Goal: Information Seeking & Learning: Learn about a topic

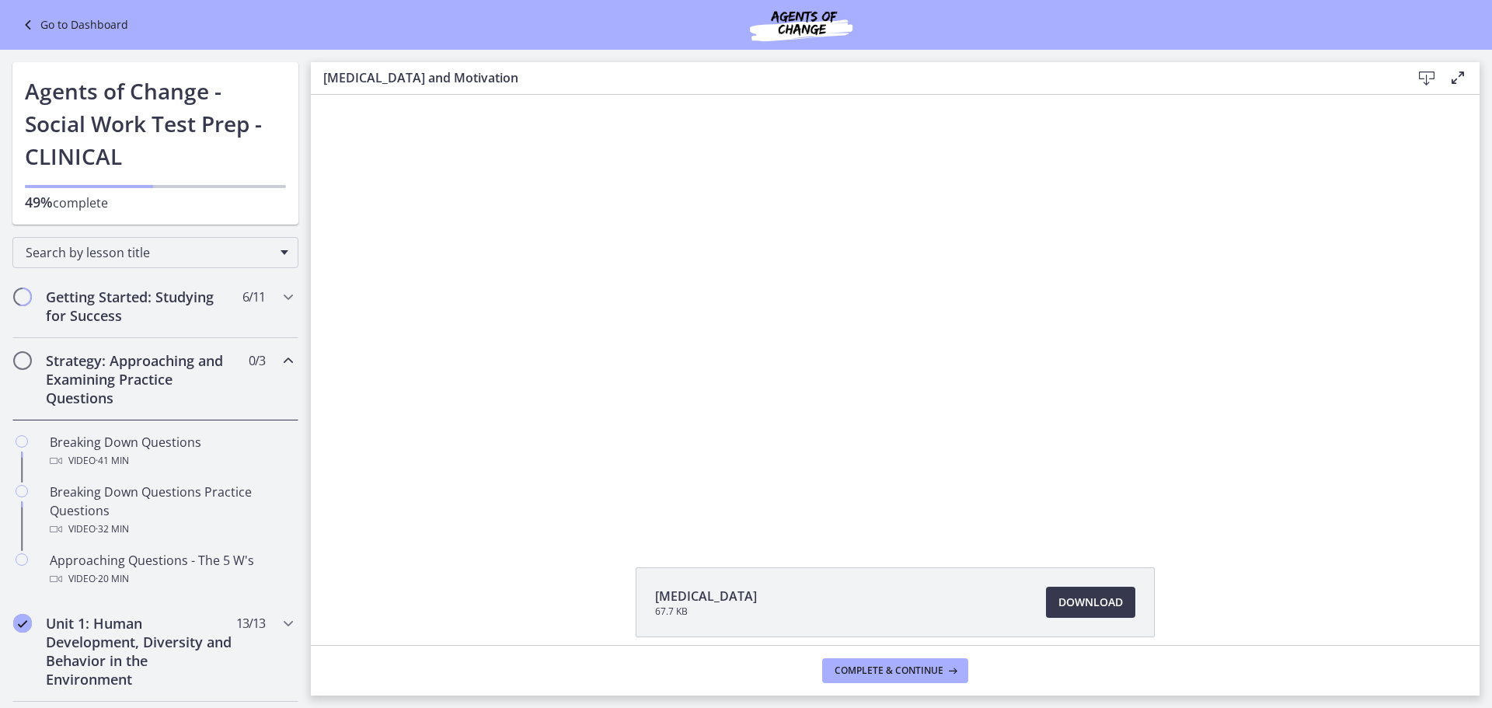
scroll to position [155, 0]
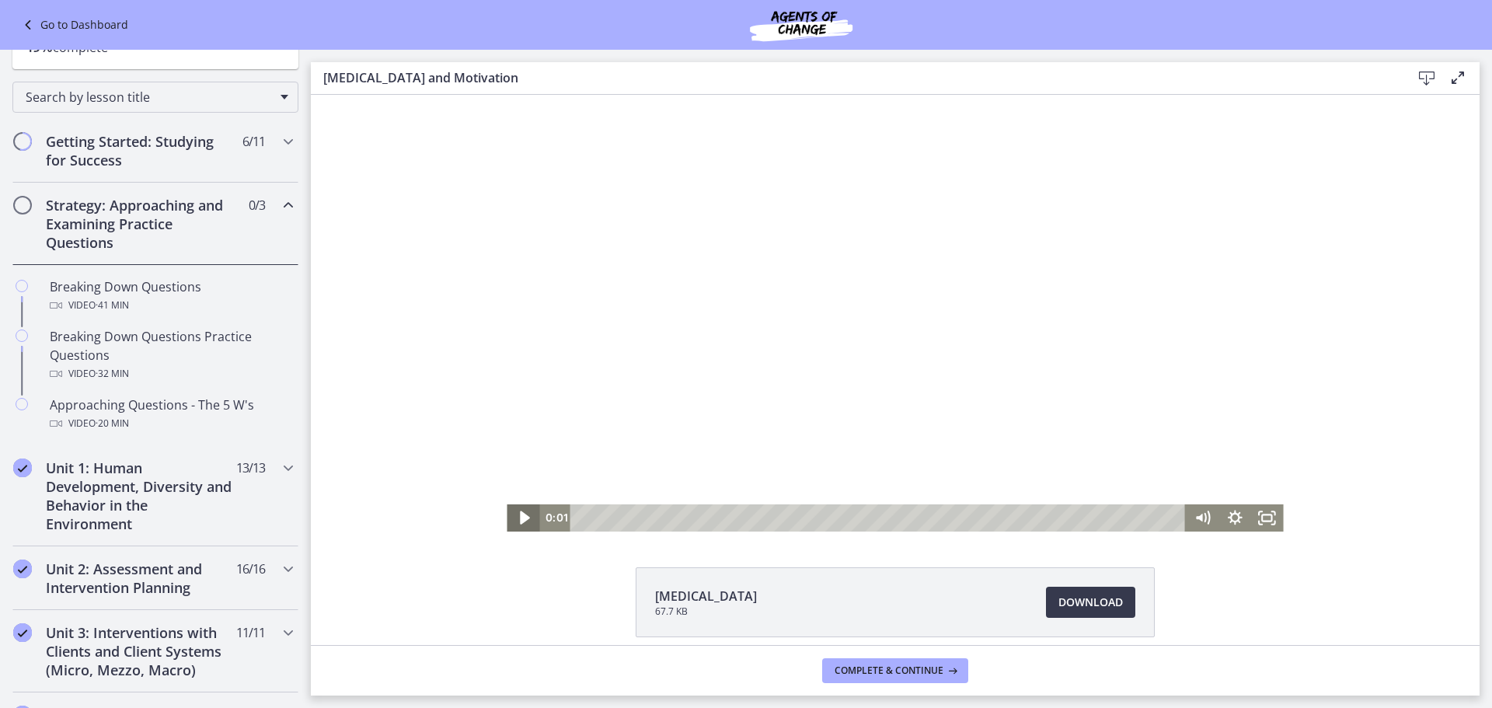
click at [517, 509] on icon "Play Video" at bounding box center [524, 517] width 39 height 33
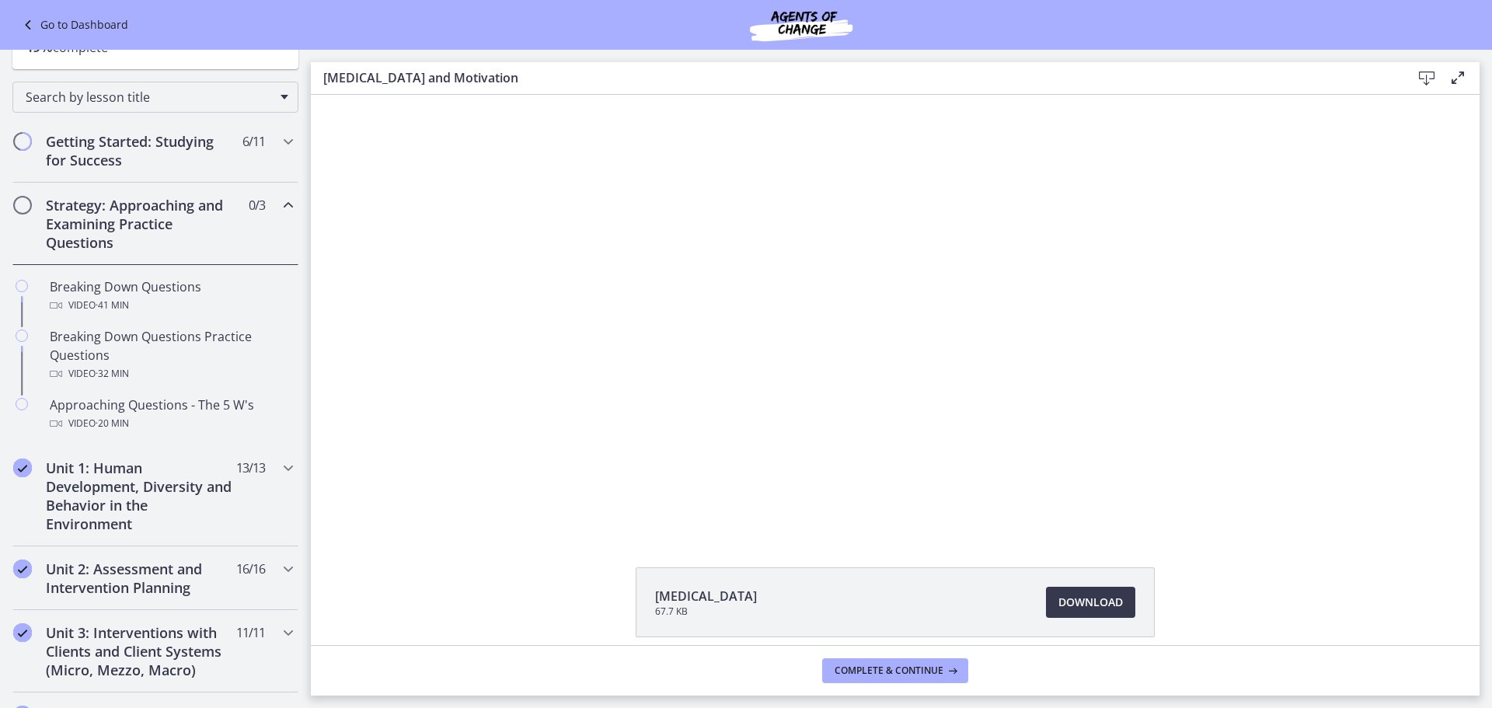
click at [280, 207] on icon "Chapters" at bounding box center [288, 205] width 19 height 19
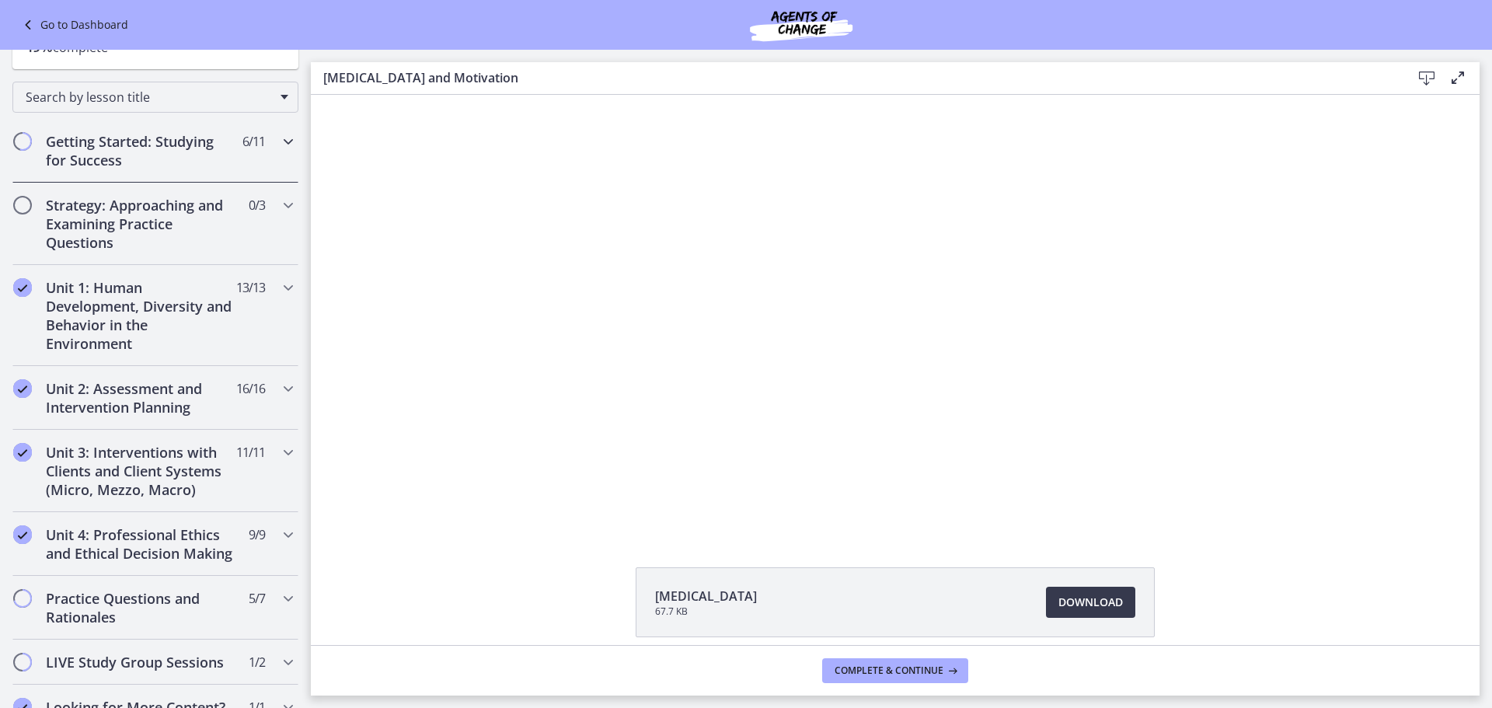
click at [279, 150] on icon "Chapters" at bounding box center [288, 141] width 19 height 19
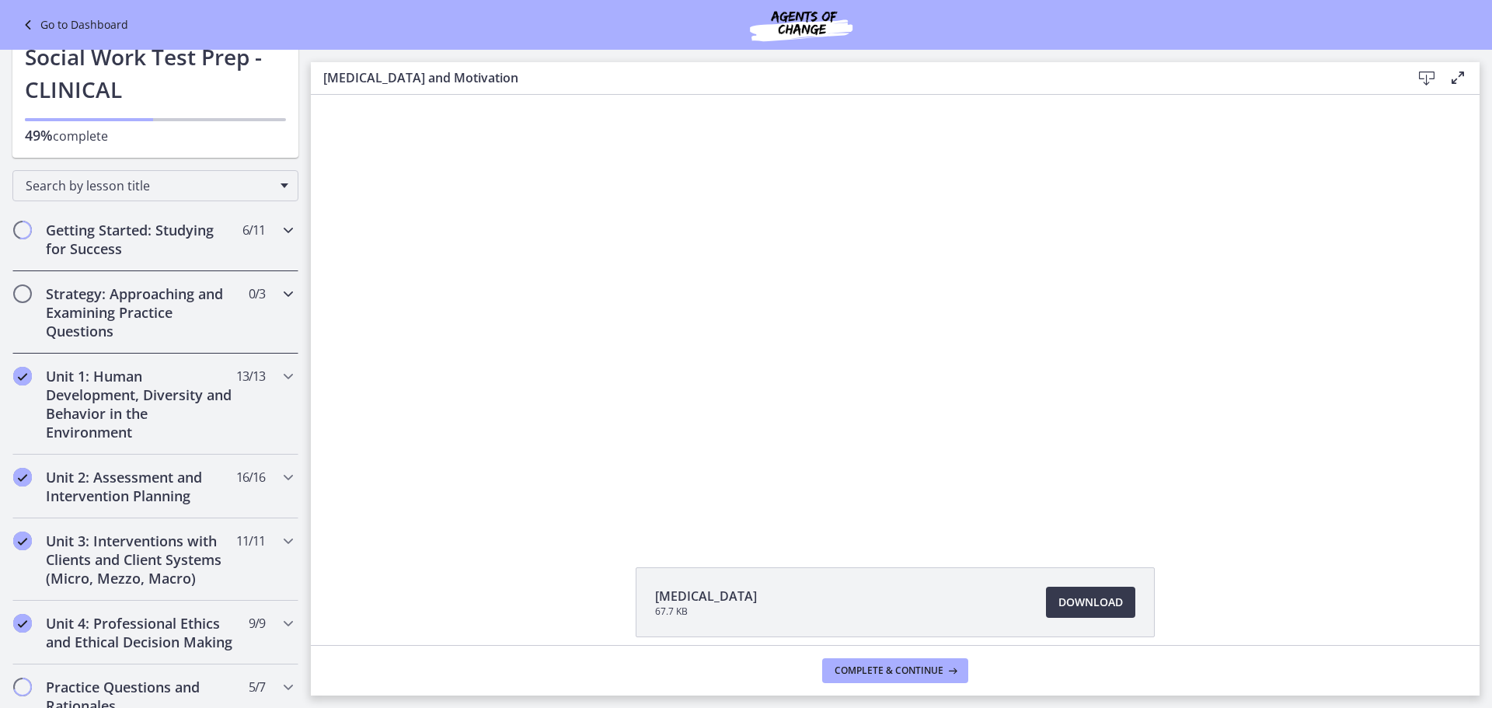
scroll to position [0, 0]
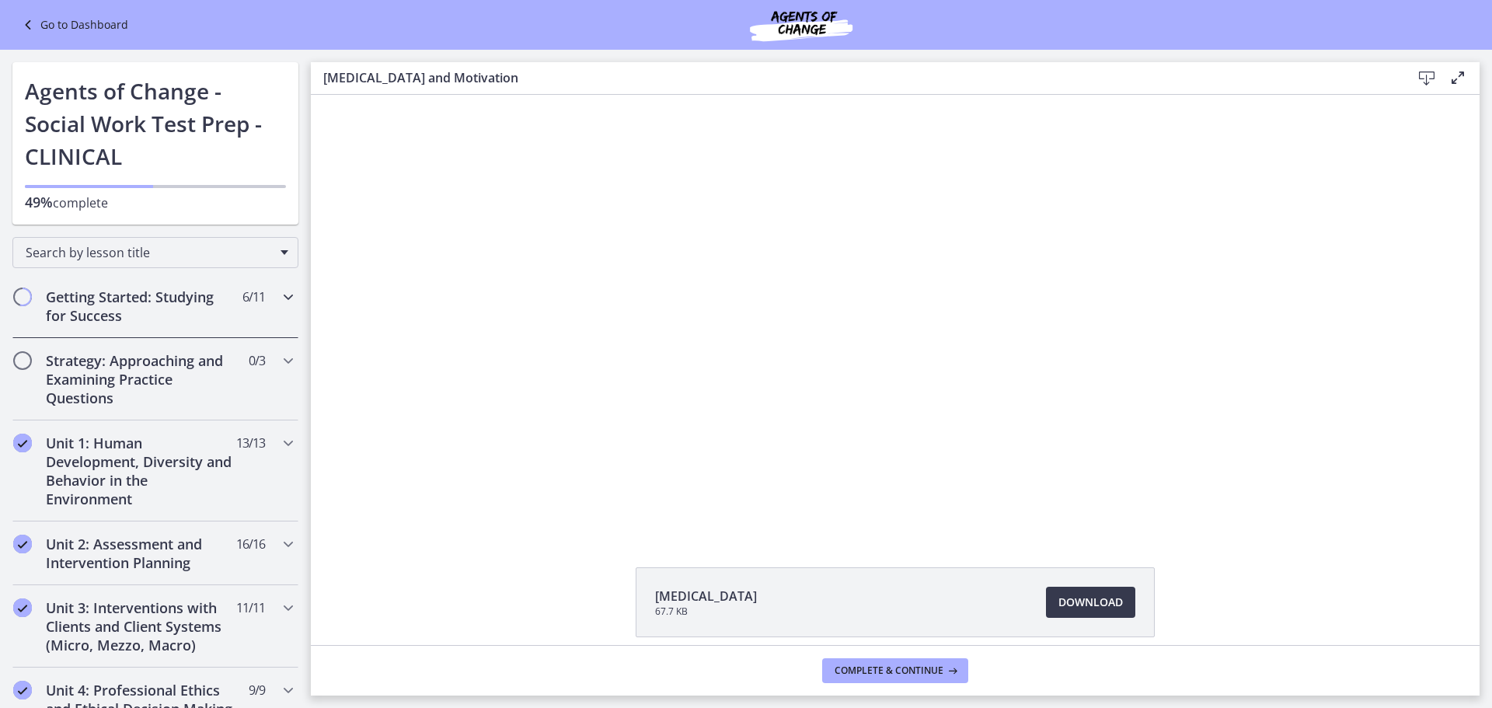
click at [266, 288] on div "Getting Started: Studying for Success 6 / 11 Completed" at bounding box center [155, 306] width 286 height 64
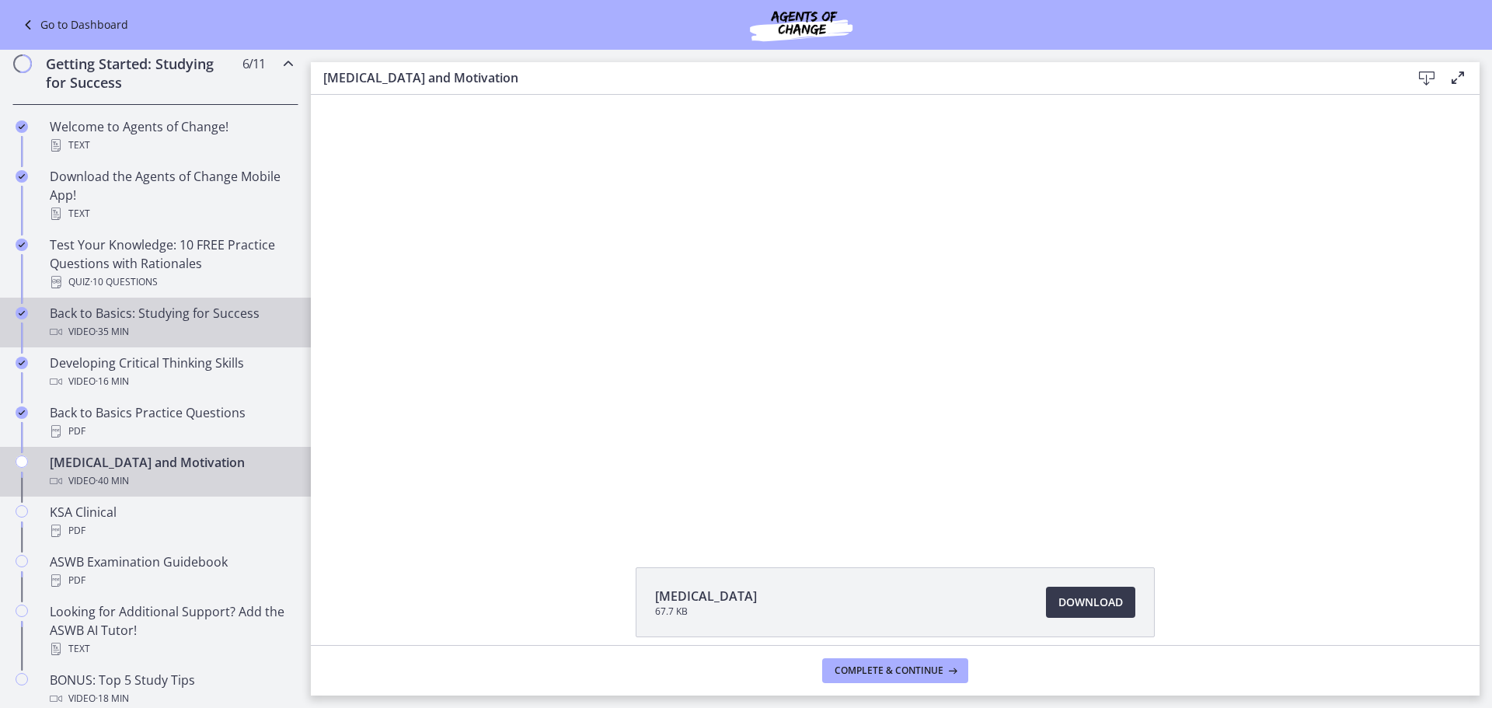
scroll to position [311, 0]
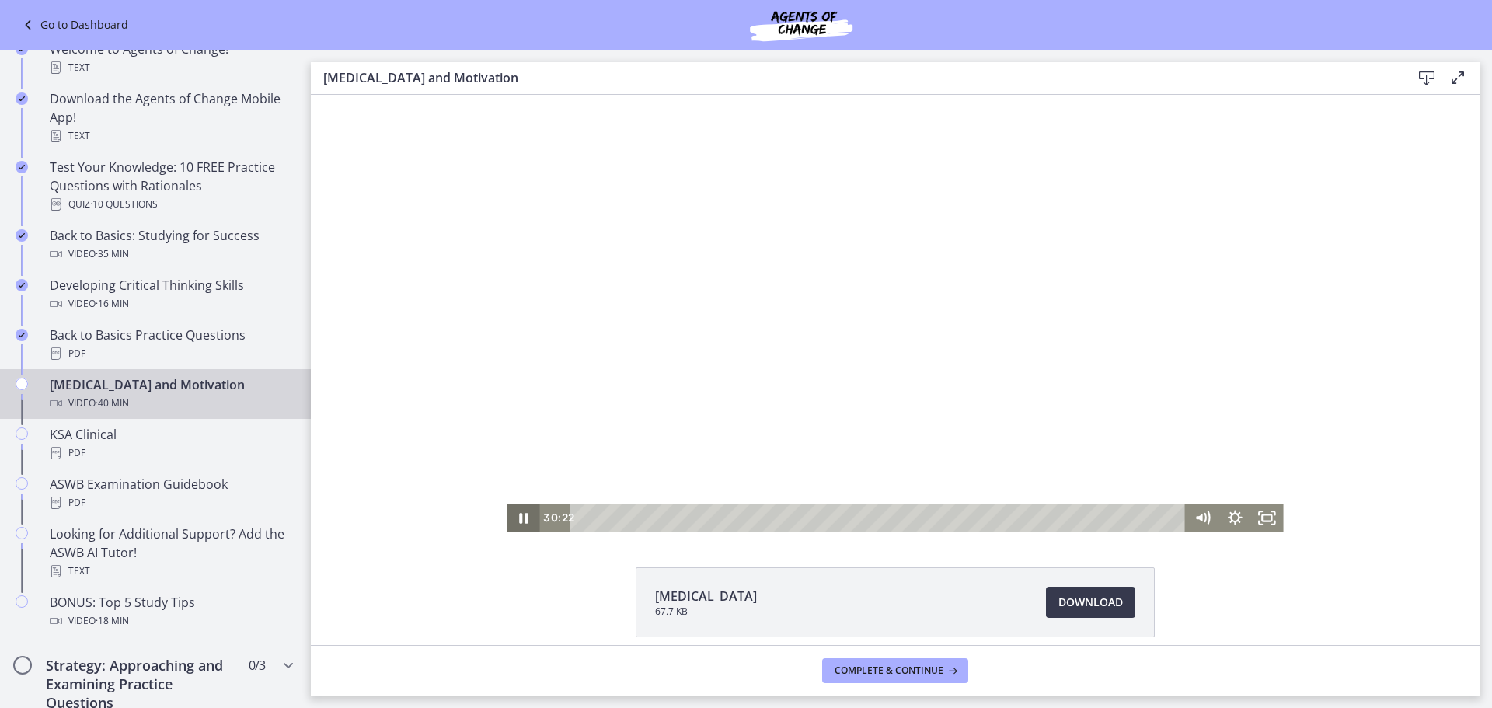
click at [517, 510] on icon "Pause" at bounding box center [523, 517] width 33 height 27
click at [517, 510] on icon "Play Video" at bounding box center [524, 517] width 33 height 27
click at [1102, 517] on div "35:18" at bounding box center [881, 517] width 596 height 27
click at [1113, 518] on div "36:05" at bounding box center [881, 517] width 596 height 27
click at [508, 514] on icon "Pause" at bounding box center [522, 517] width 39 height 33
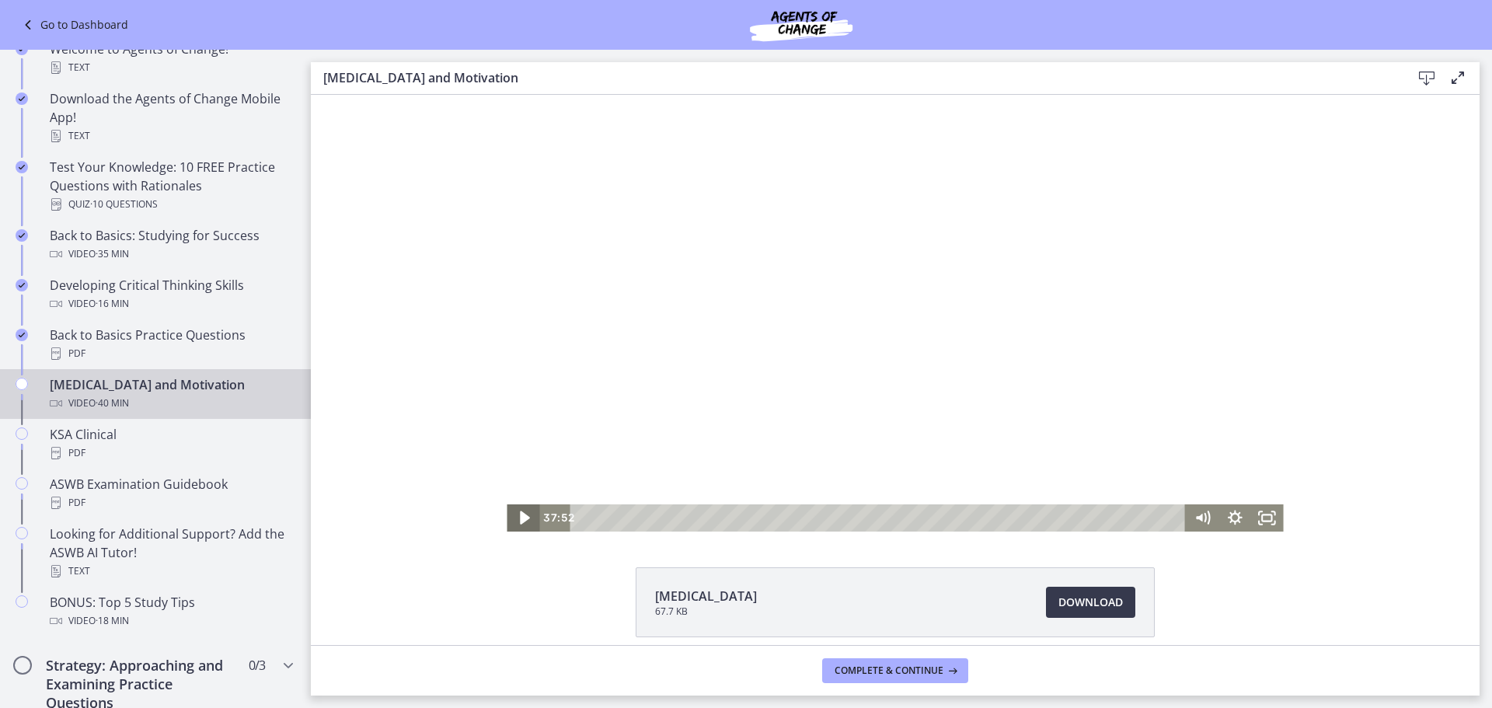
click at [529, 513] on icon "Play Video" at bounding box center [524, 517] width 39 height 33
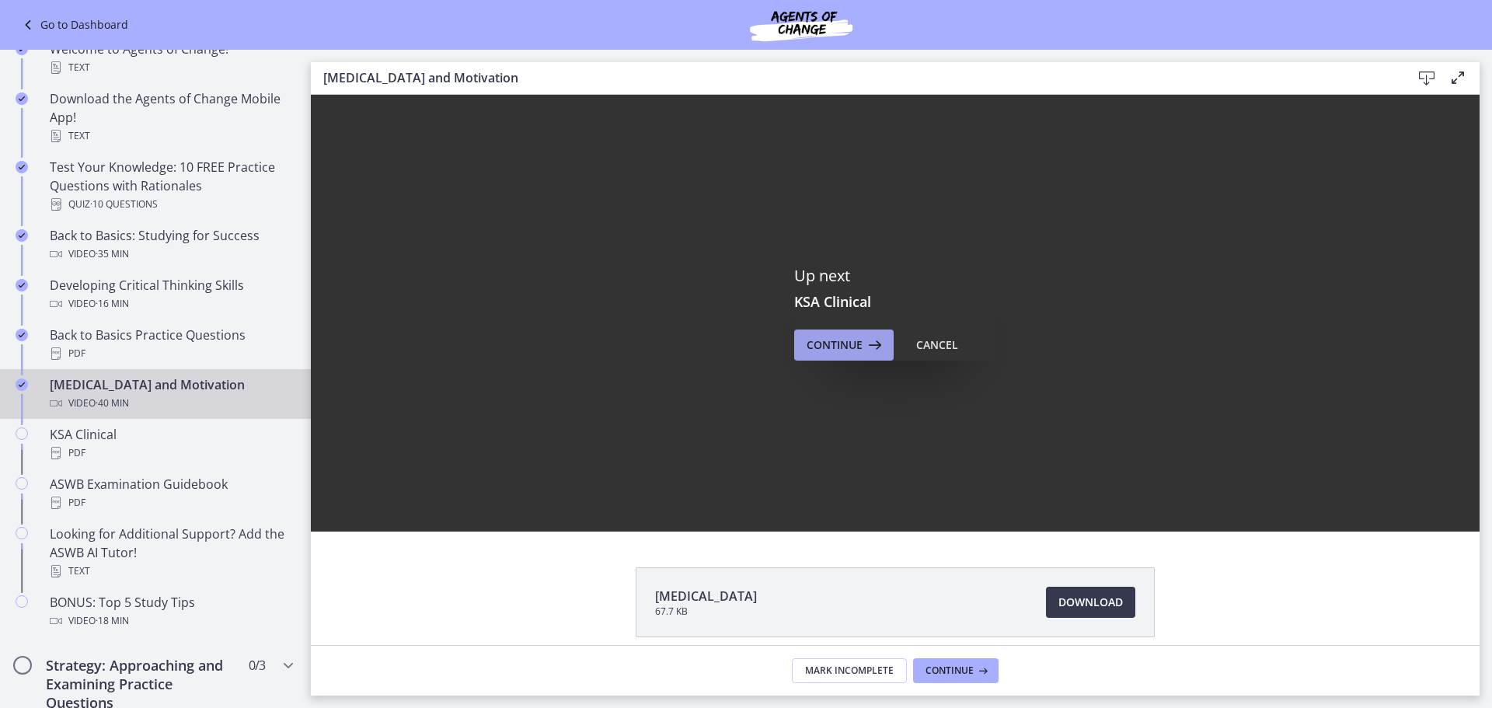
click at [847, 341] on span "Continue" at bounding box center [834, 345] width 56 height 19
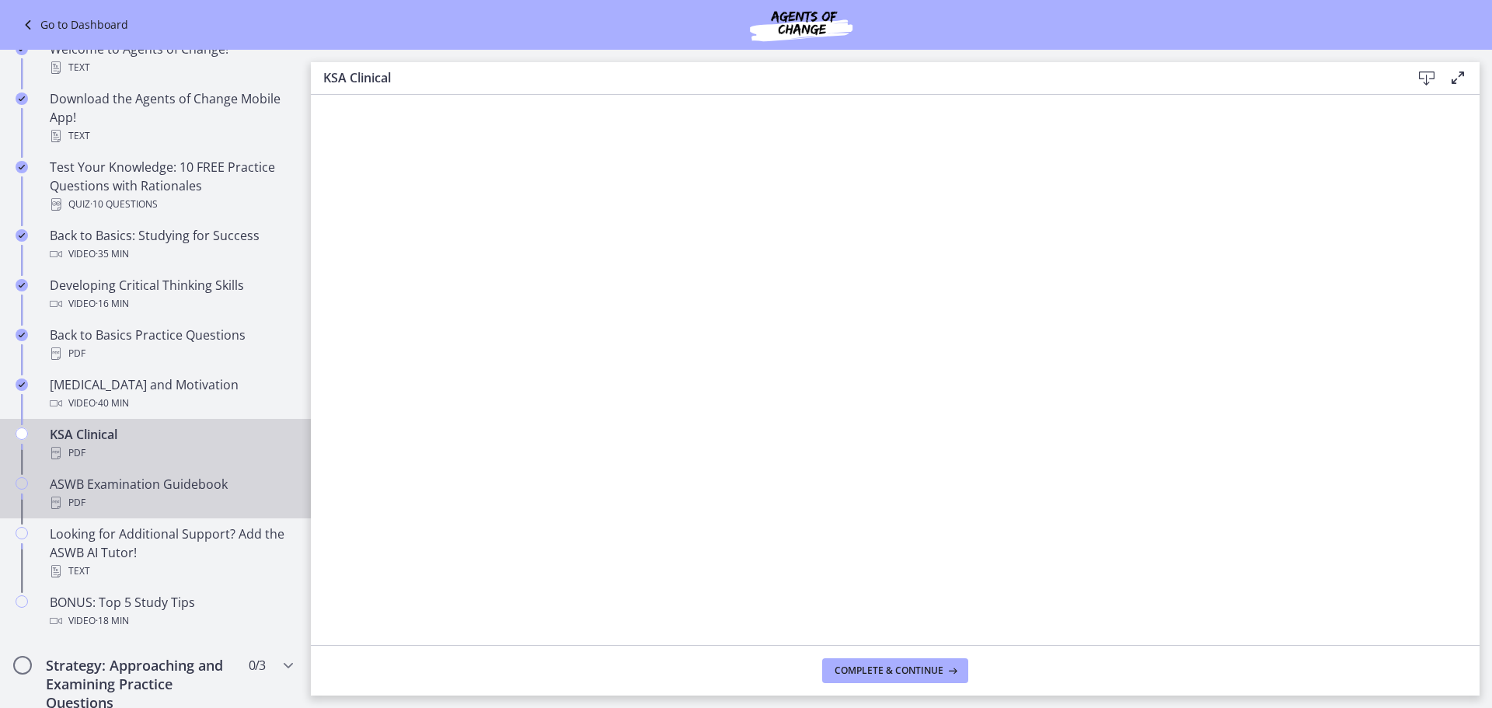
click at [252, 481] on div "ASWB Examination Guidebook PDF" at bounding box center [171, 493] width 242 height 37
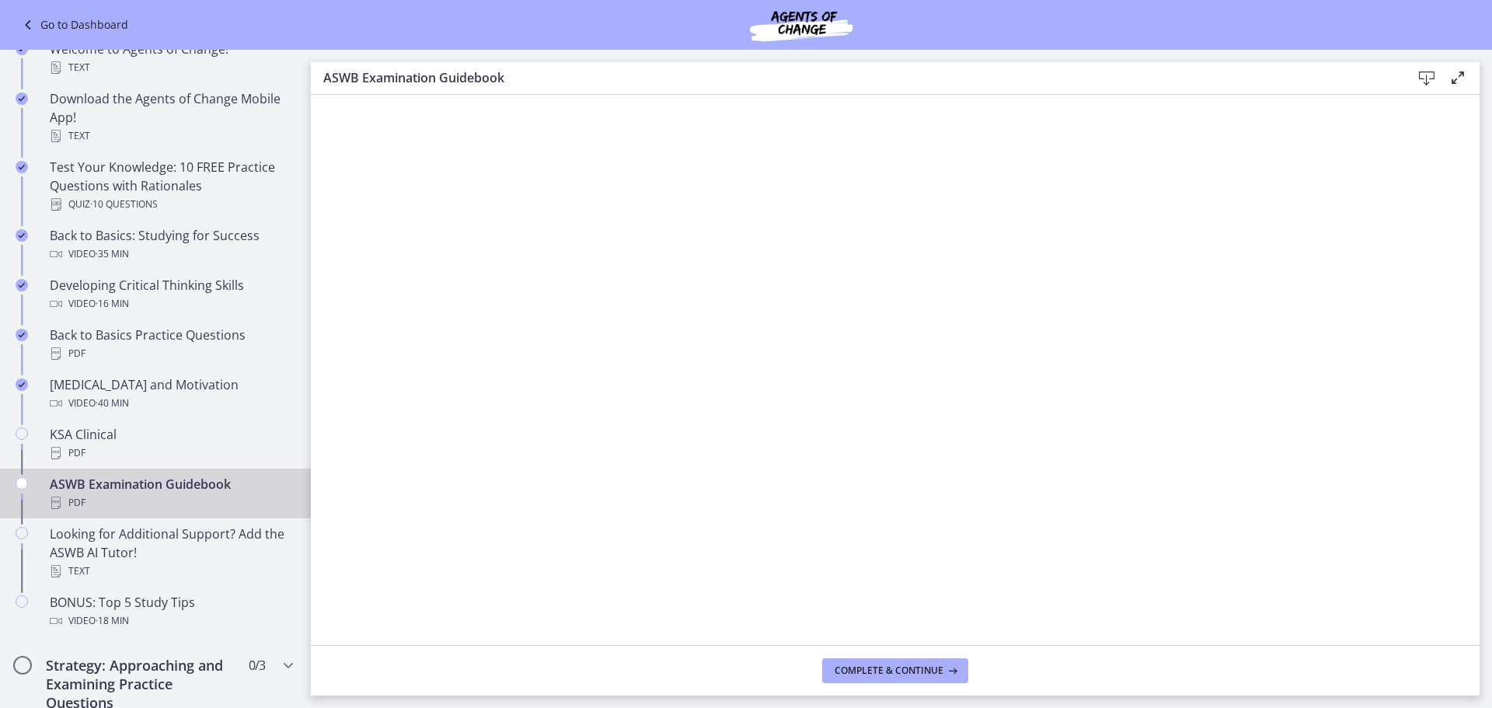
scroll to position [388, 0]
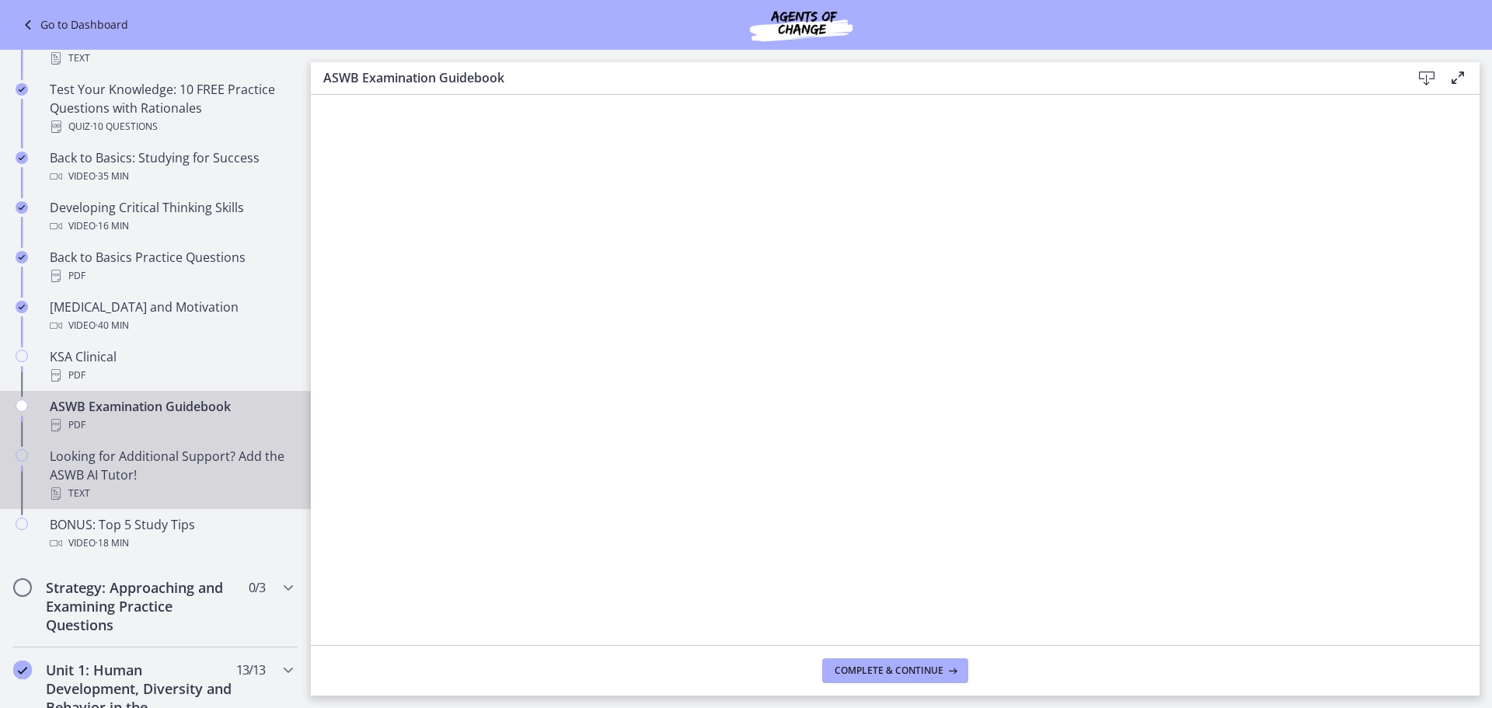
click at [235, 475] on div "Looking for Additional Support? Add the ASWB AI Tutor! Text" at bounding box center [171, 475] width 242 height 56
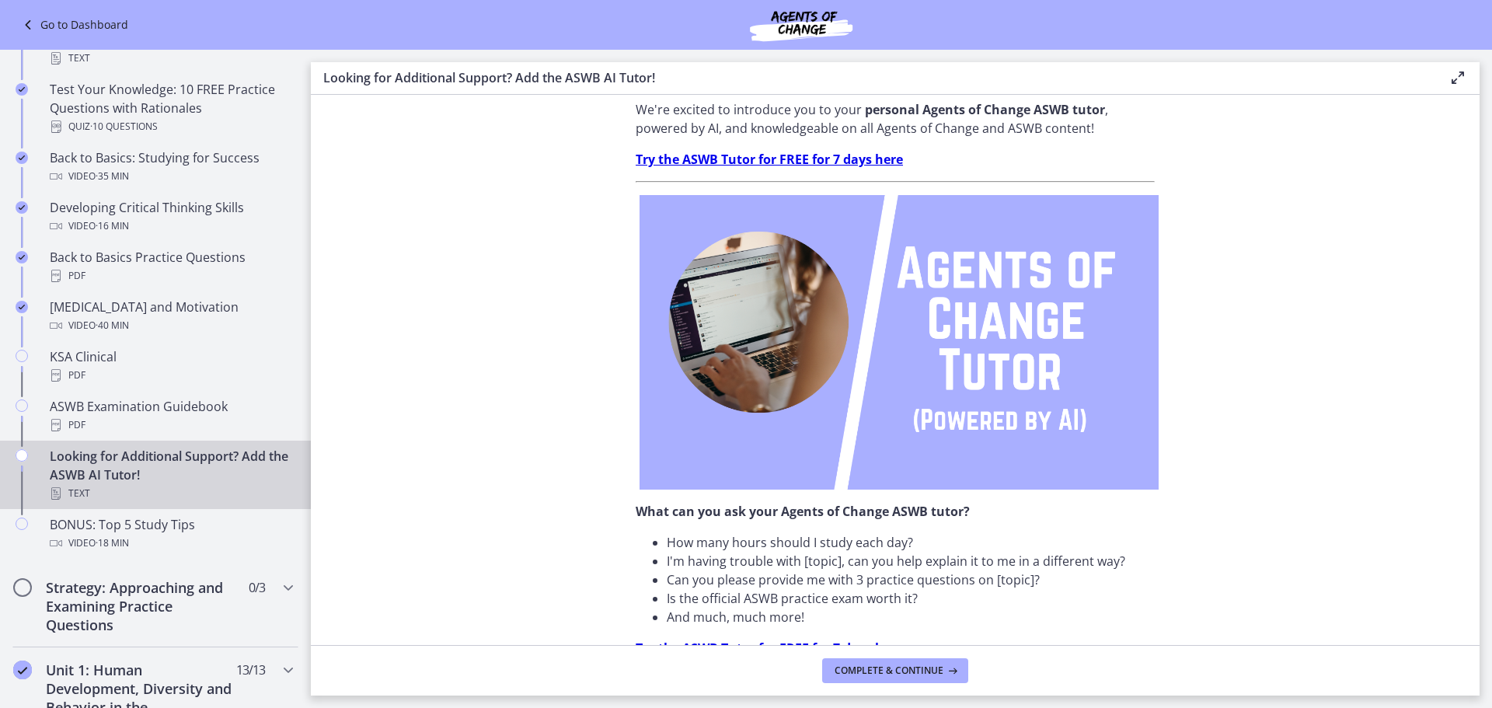
scroll to position [78, 0]
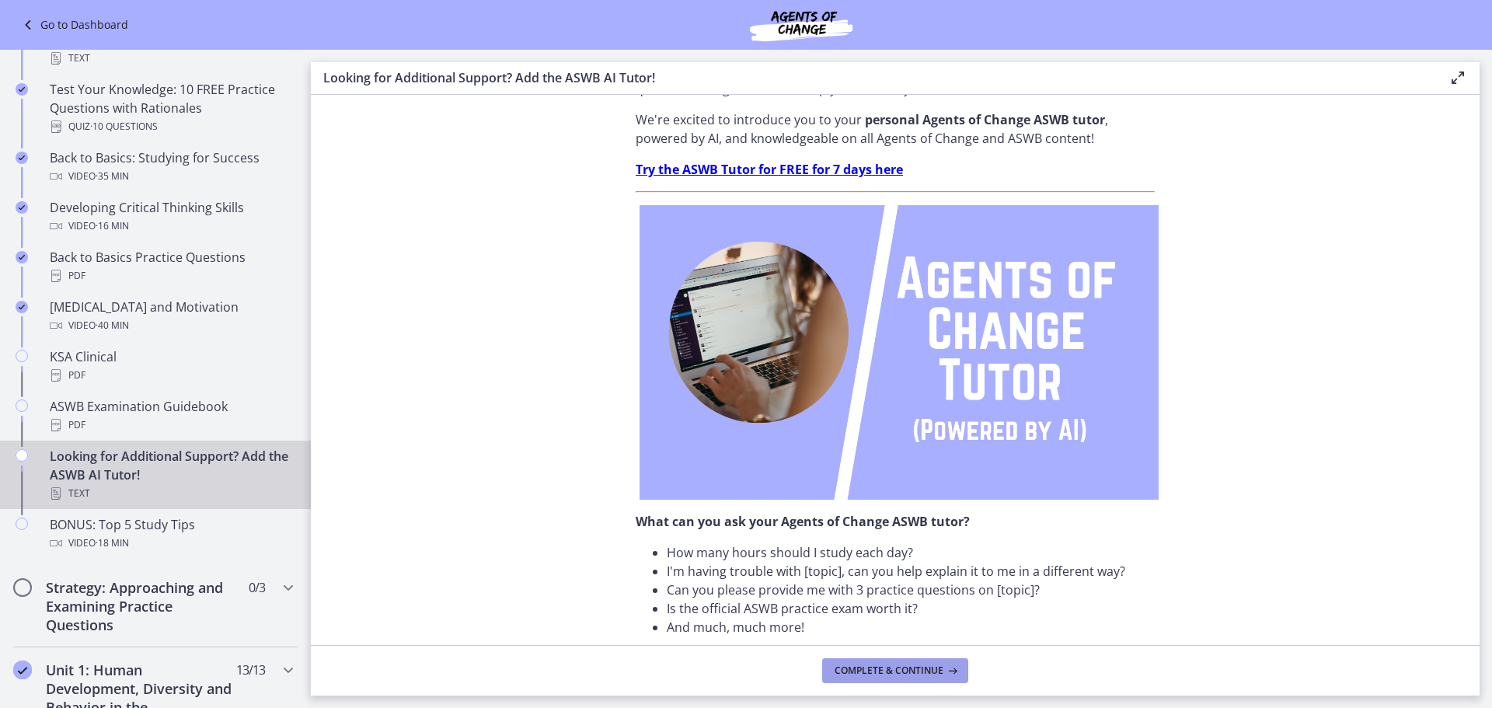
click at [869, 659] on button "Complete & continue" at bounding box center [895, 670] width 146 height 25
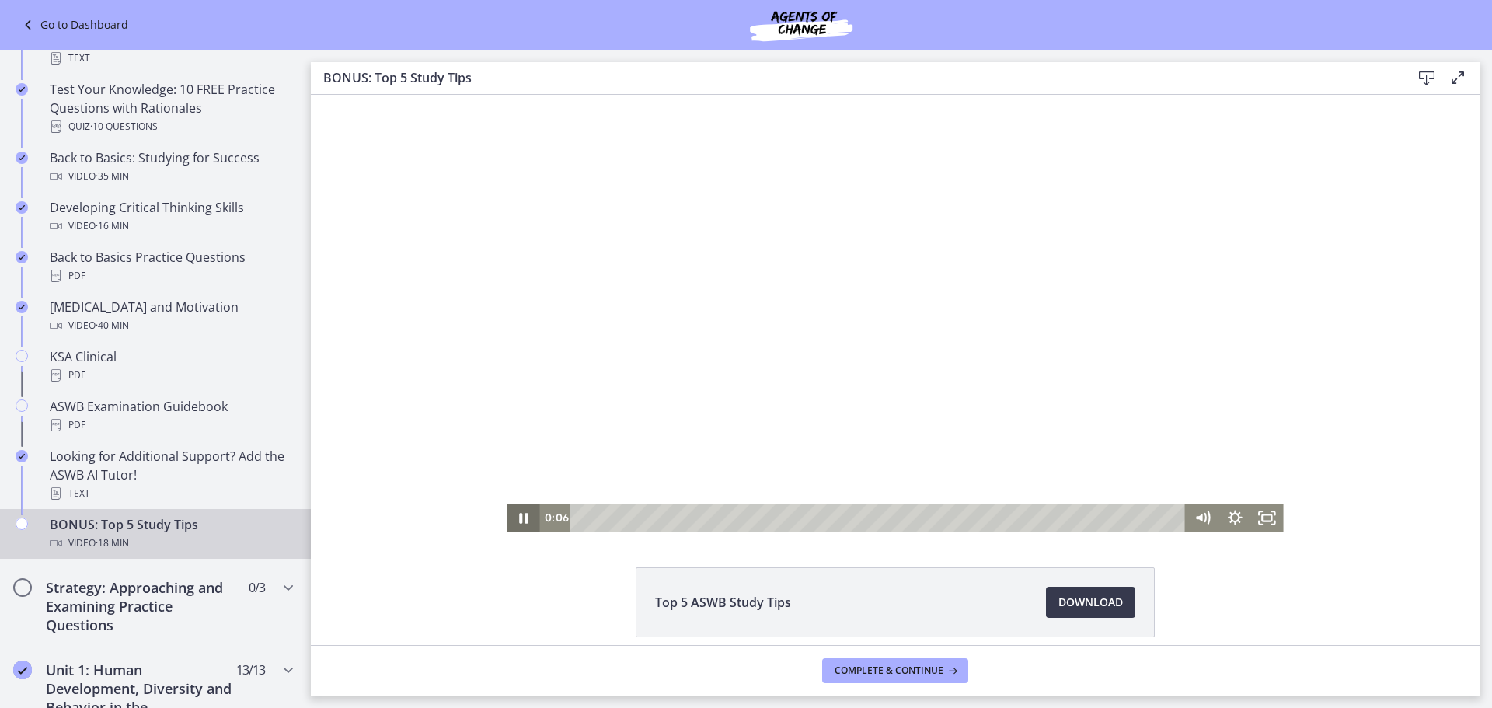
click at [519, 521] on icon "Pause" at bounding box center [523, 518] width 9 height 10
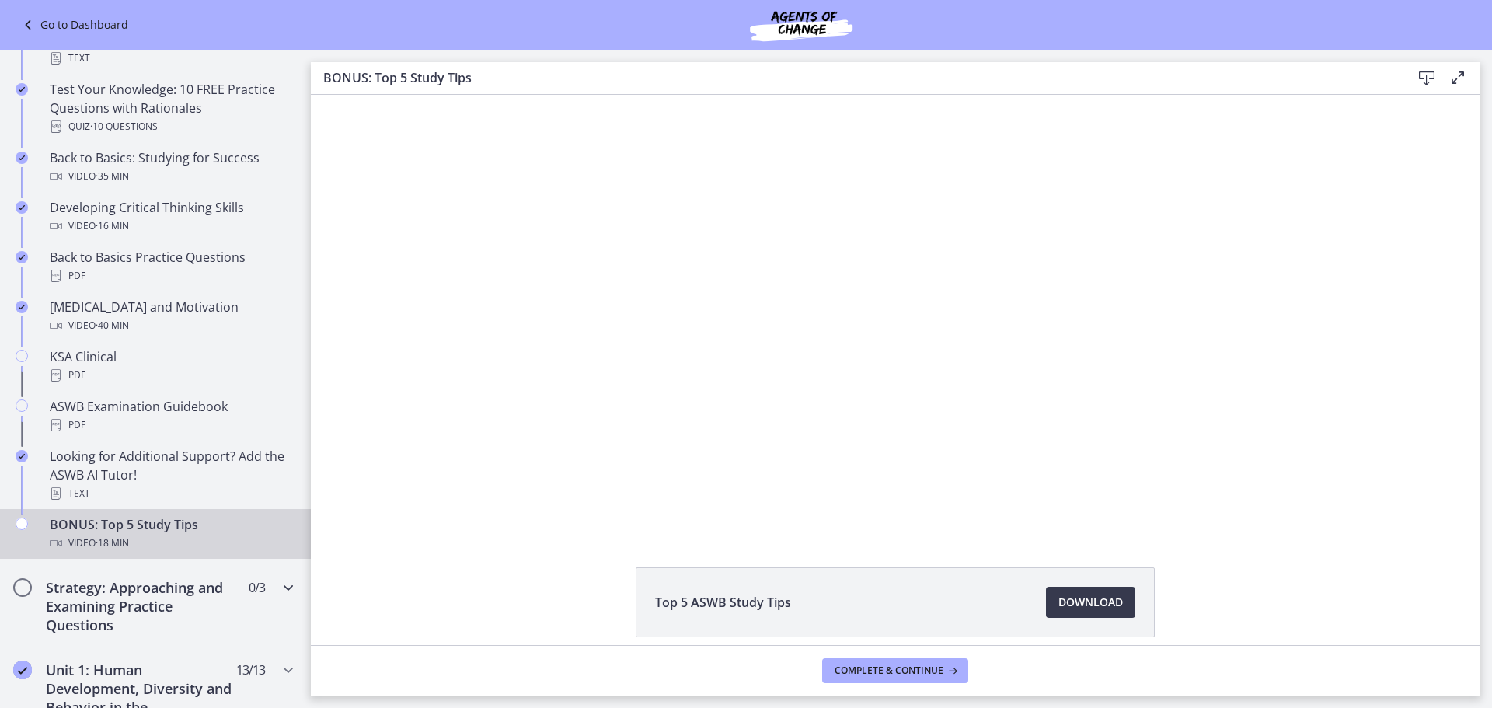
click at [281, 581] on icon "Chapters" at bounding box center [288, 587] width 19 height 19
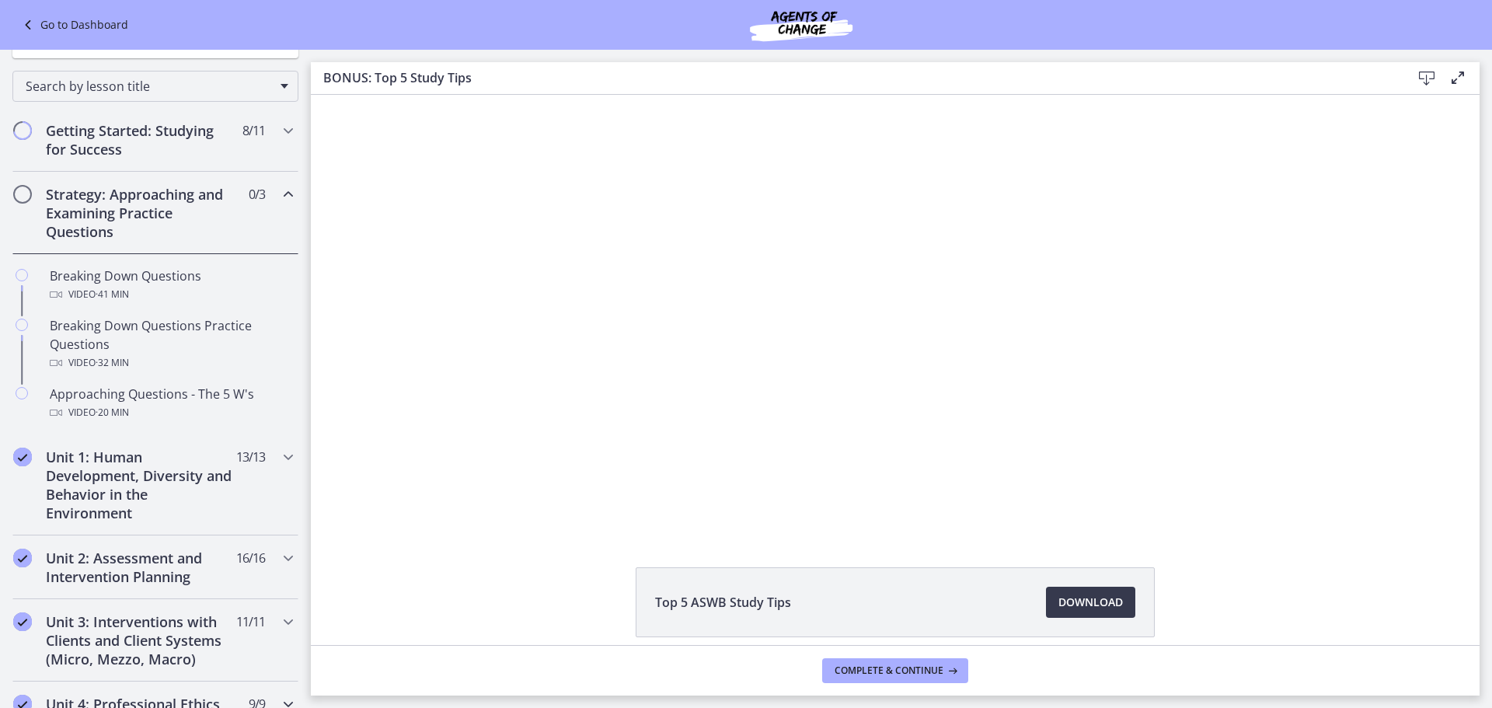
scroll to position [155, 0]
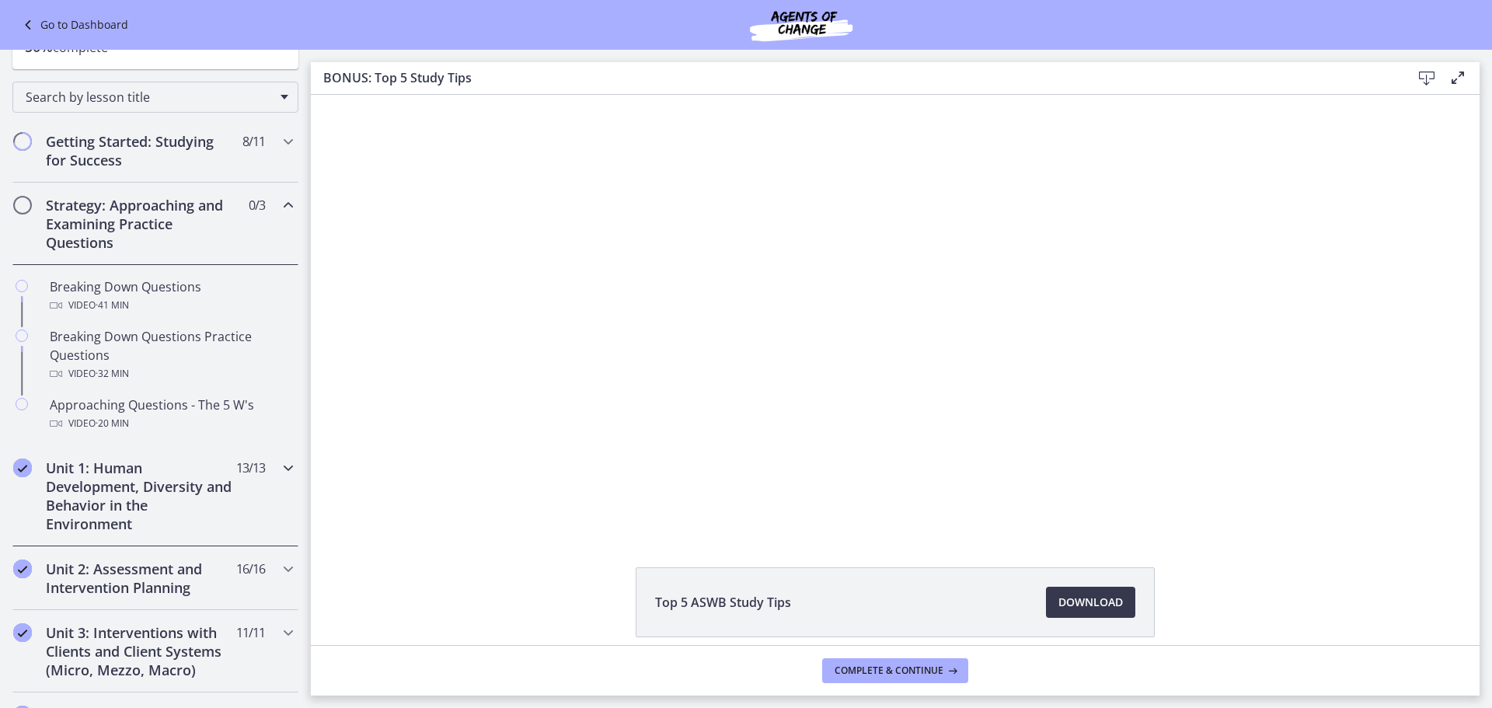
click at [282, 472] on icon "Chapters" at bounding box center [288, 467] width 19 height 19
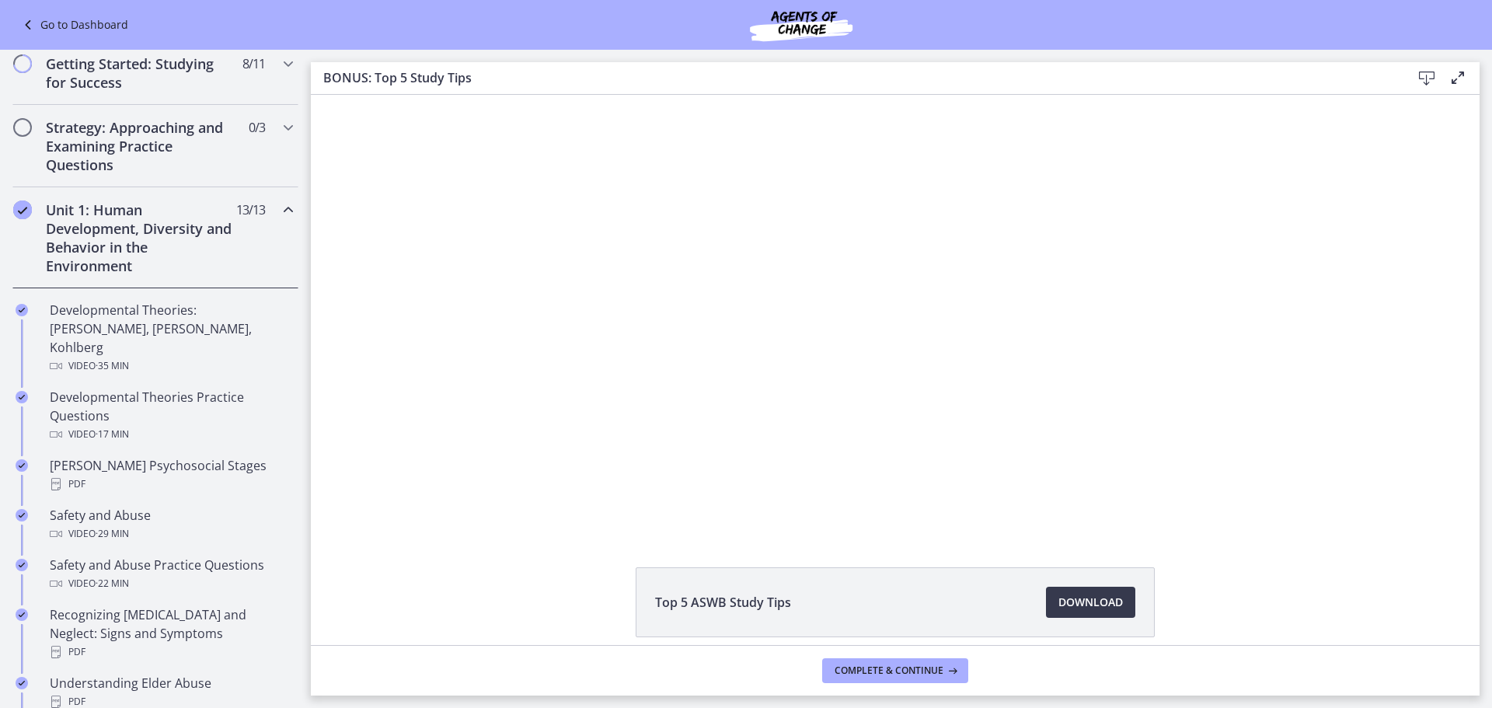
scroll to position [0, 0]
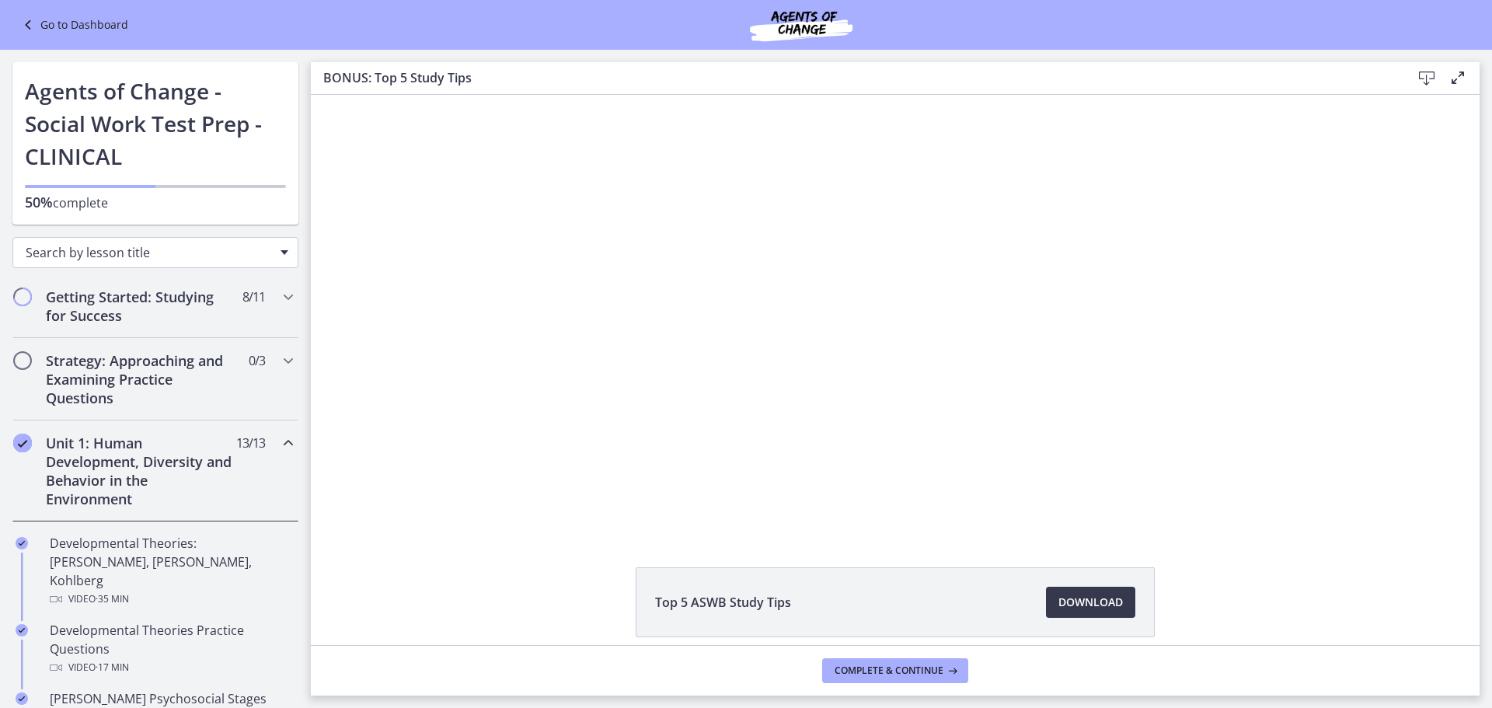
click at [256, 246] on span "Search by lesson title" at bounding box center [149, 252] width 247 height 17
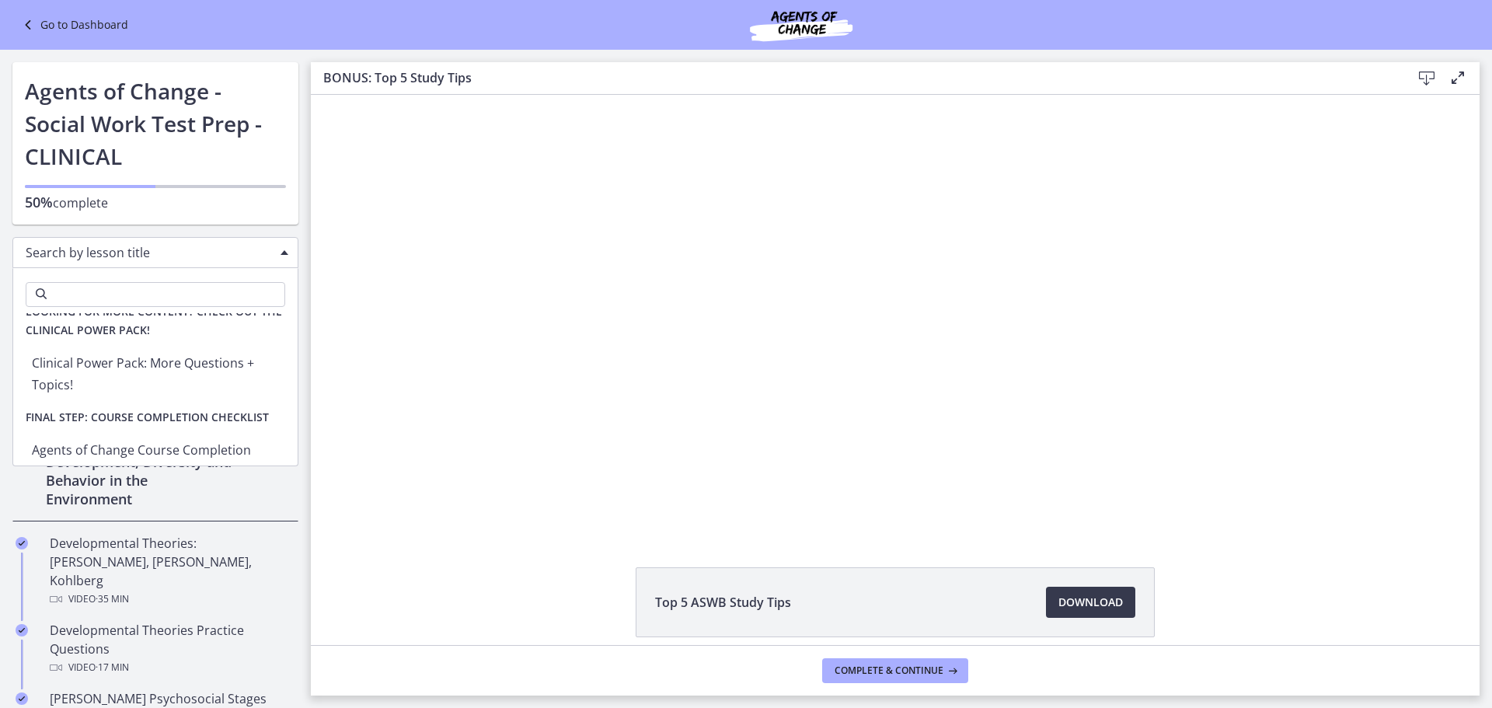
scroll to position [3276, 0]
